Goal: Task Accomplishment & Management: Manage account settings

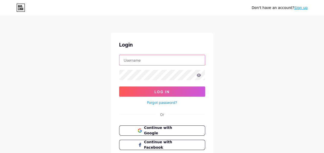
click at [129, 59] on input "text" at bounding box center [162, 60] width 86 height 10
type input "[EMAIL_ADDRESS][DOMAIN_NAME]"
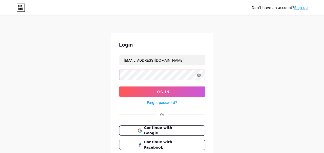
click at [119, 87] on button "Log In" at bounding box center [162, 92] width 86 height 10
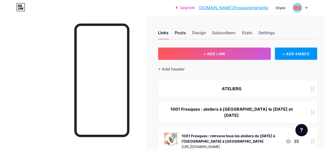
click at [179, 31] on div "Posts" at bounding box center [180, 34] width 11 height 9
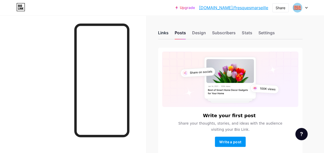
click at [164, 31] on div "Links" at bounding box center [163, 34] width 11 height 9
click at [164, 33] on div "Links" at bounding box center [163, 34] width 11 height 9
click at [157, 33] on div "Links Posts Design Subscribers Stats Settings Write your first post Share your …" at bounding box center [162, 97] width 324 height 165
click at [165, 34] on div "Links" at bounding box center [163, 34] width 11 height 9
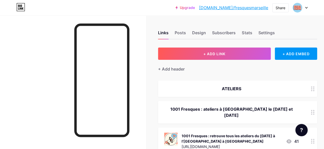
click at [138, 29] on div at bounding box center [73, 89] width 146 height 149
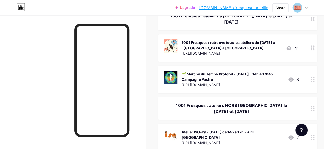
scroll to position [104, 0]
